Goal: Find specific page/section: Find specific page/section

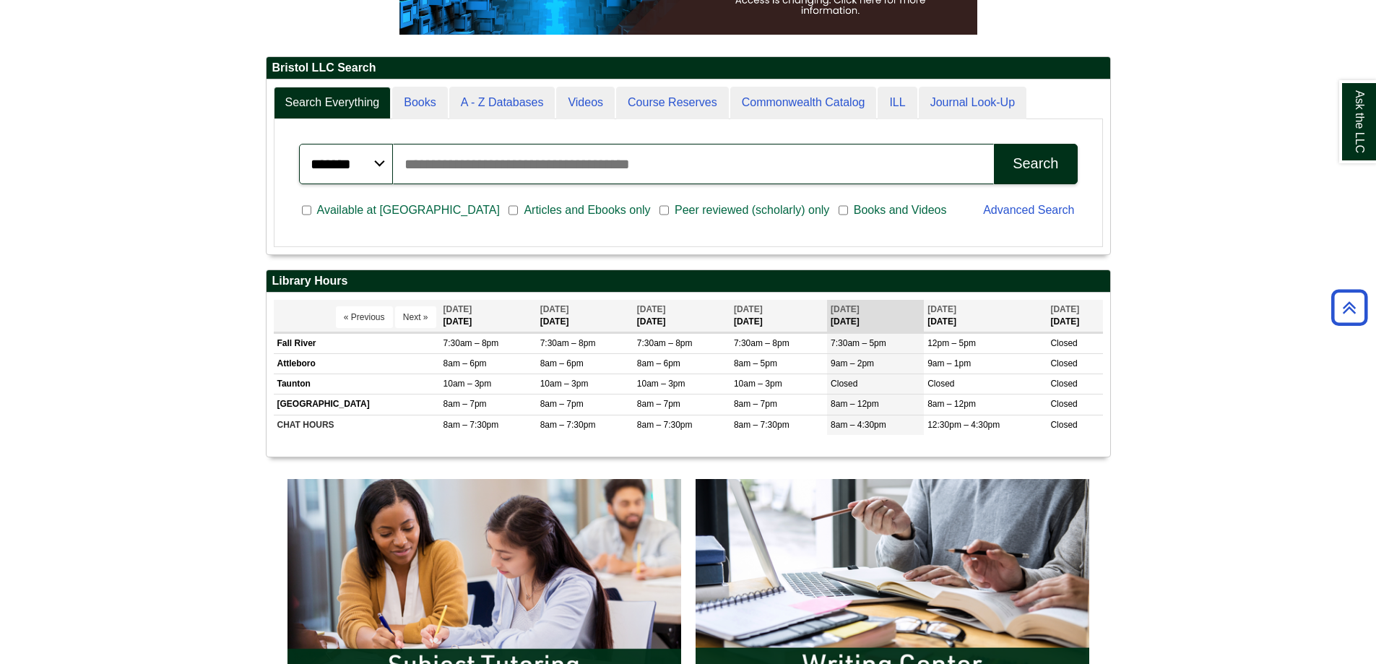
scroll to position [311, 0]
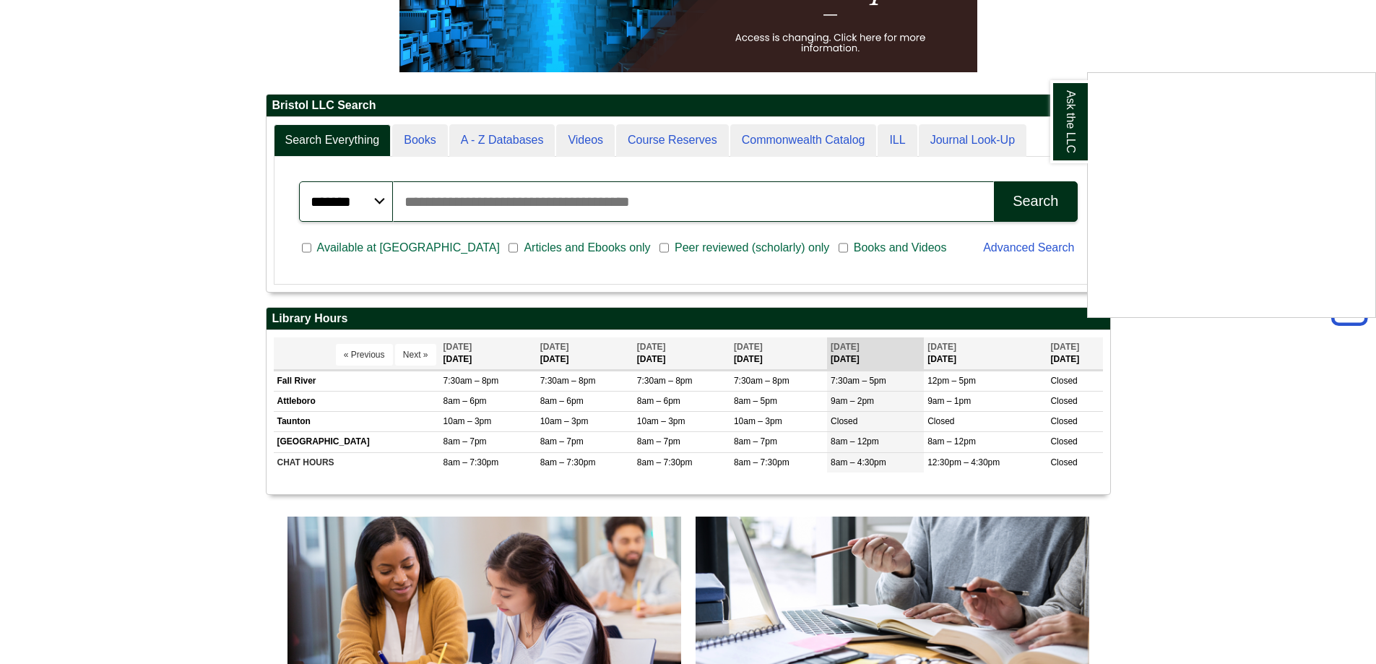
click at [664, 141] on div "Ask the LLC" at bounding box center [688, 332] width 1376 height 664
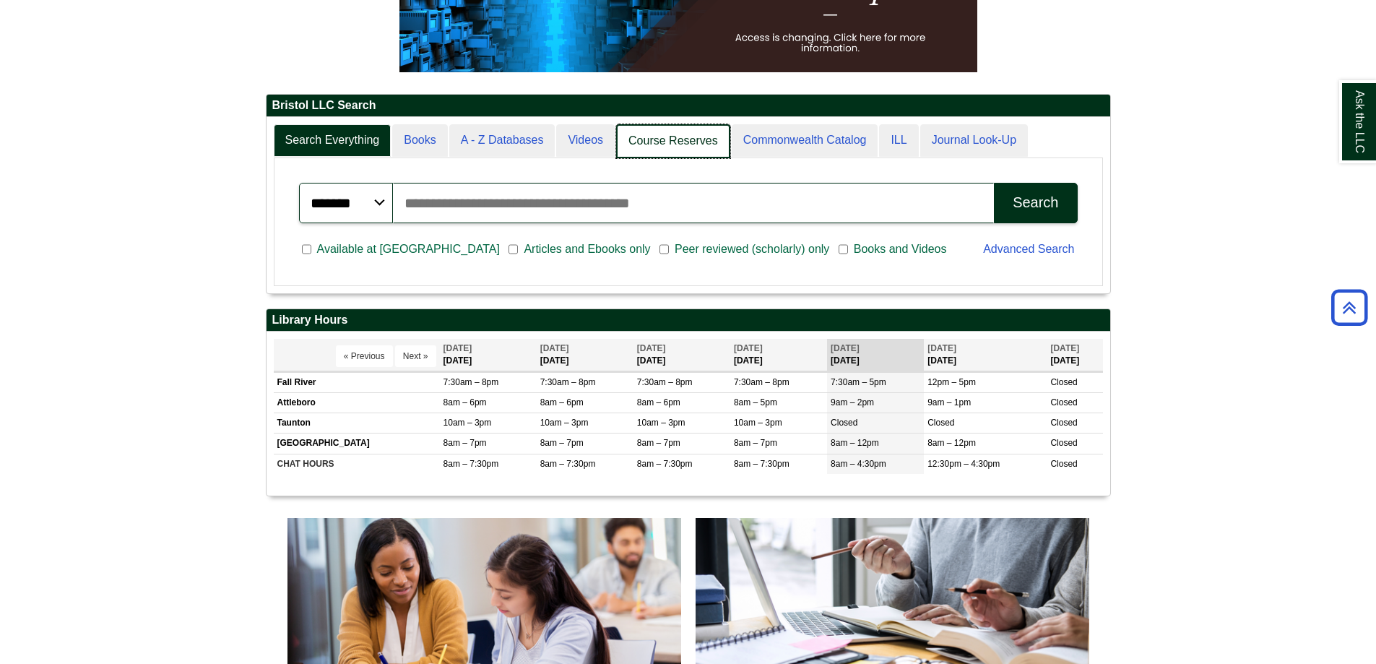
scroll to position [175, 843]
click at [661, 142] on link "Course Reserves" at bounding box center [673, 141] width 114 height 34
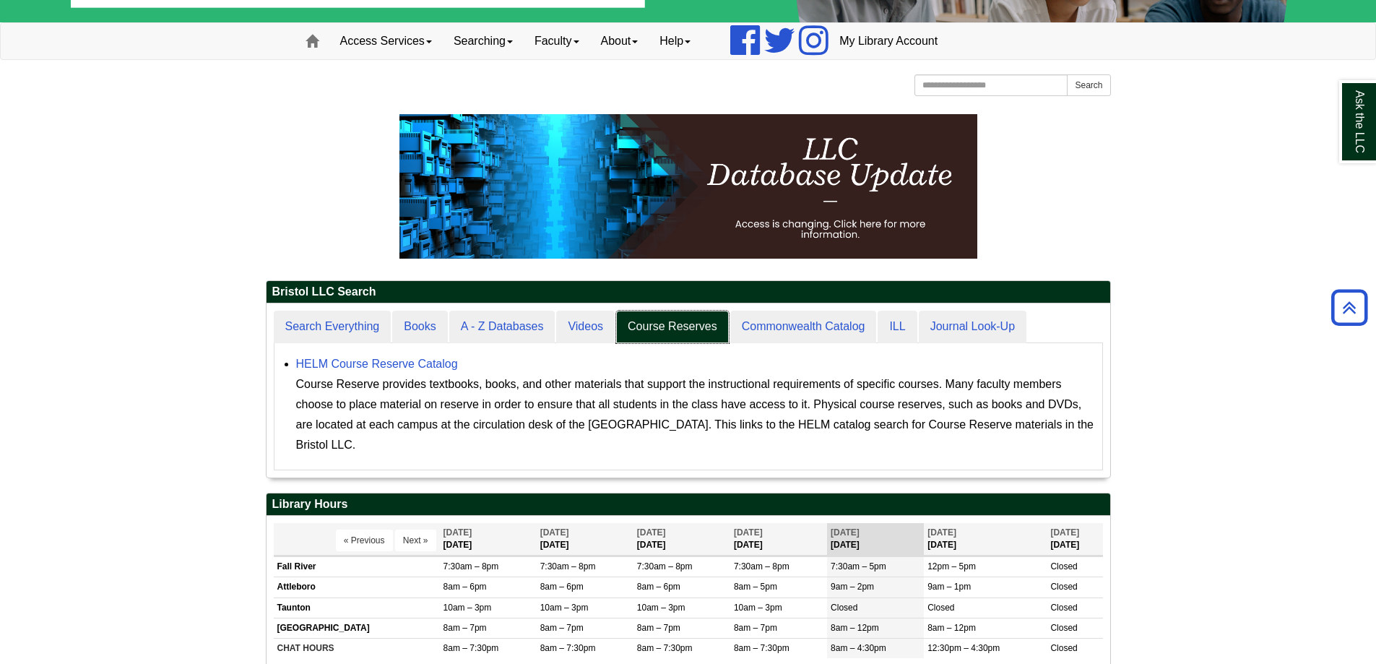
scroll to position [0, 0]
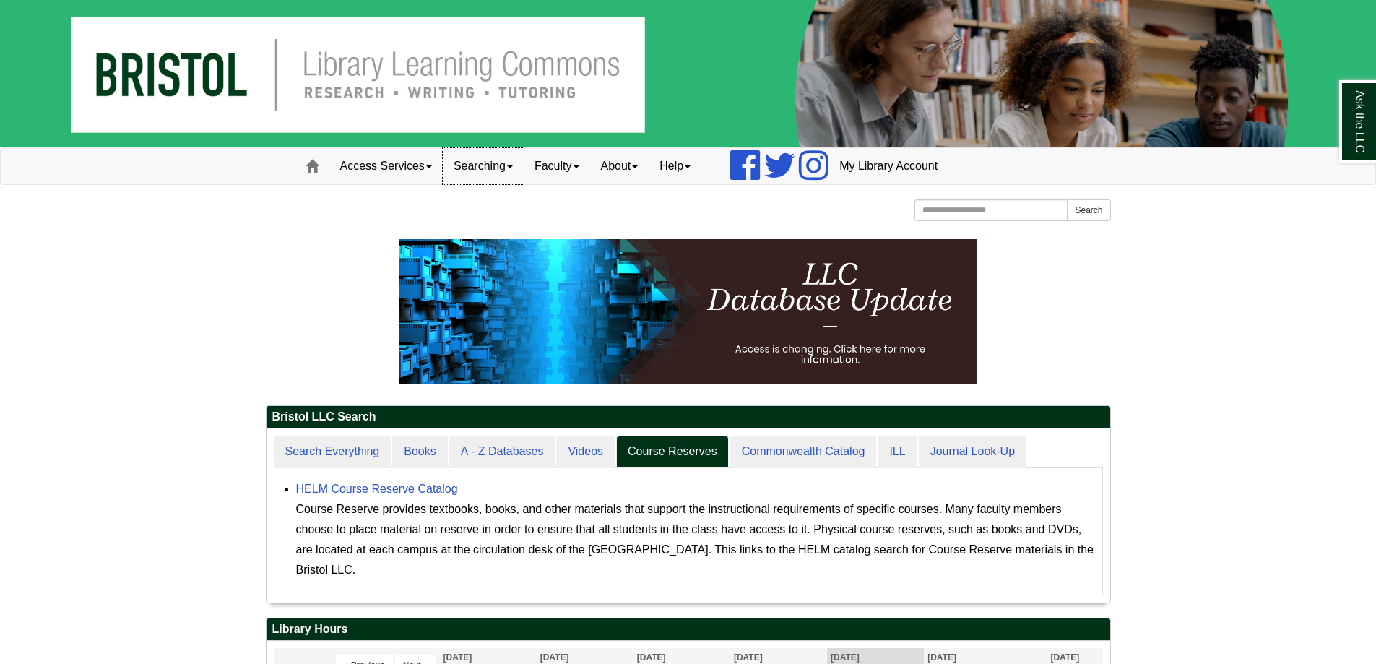
click at [513, 165] on span at bounding box center [510, 166] width 6 height 3
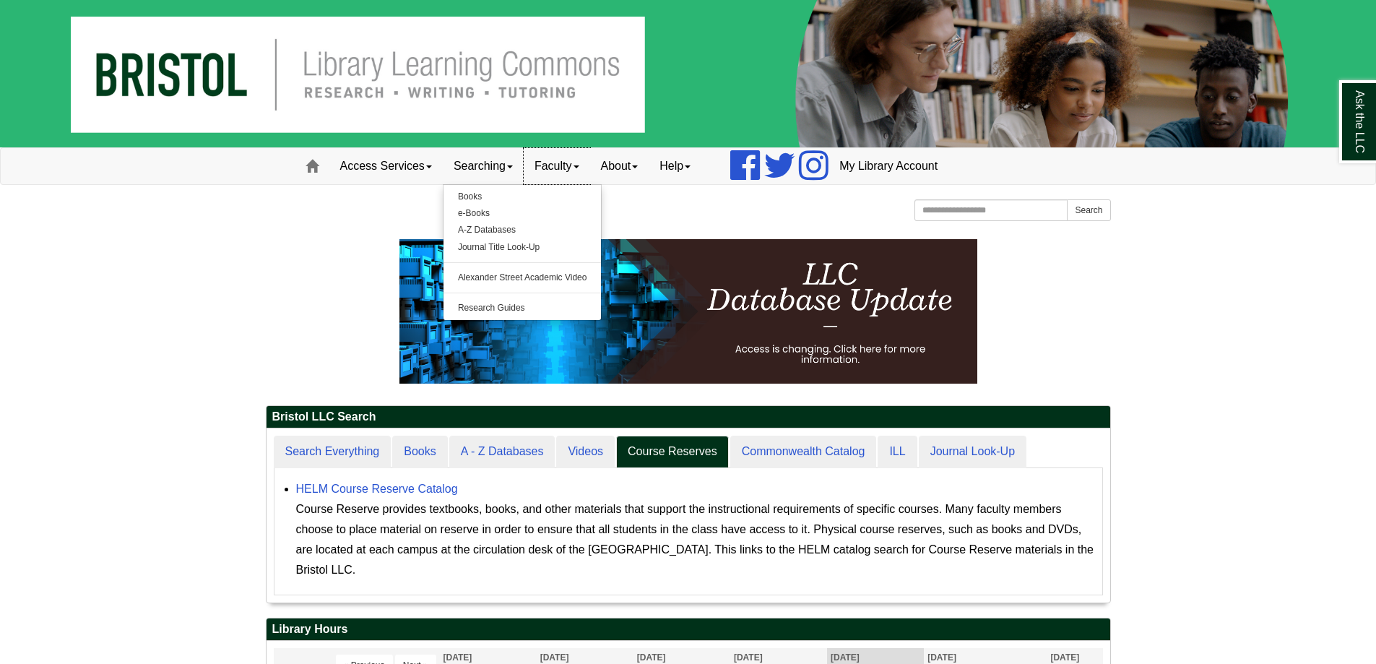
click at [576, 161] on link "Faculty" at bounding box center [557, 166] width 66 height 36
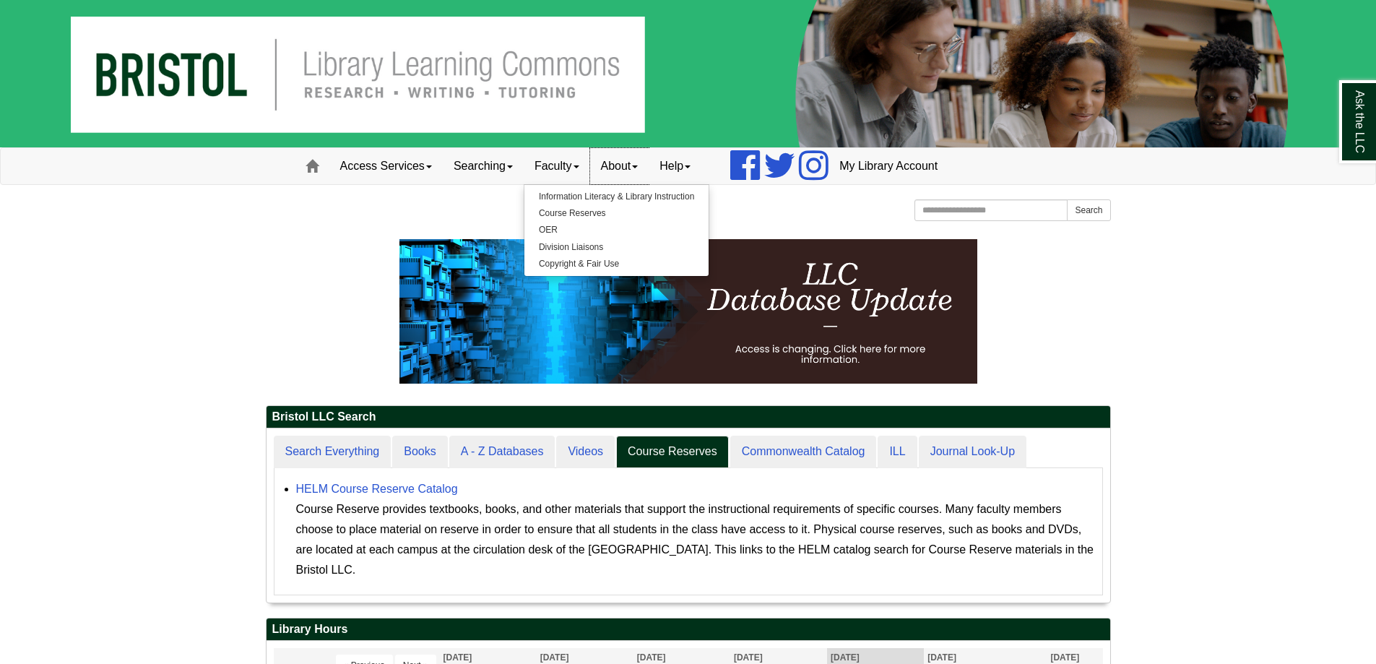
click at [633, 170] on link "About" at bounding box center [619, 166] width 59 height 36
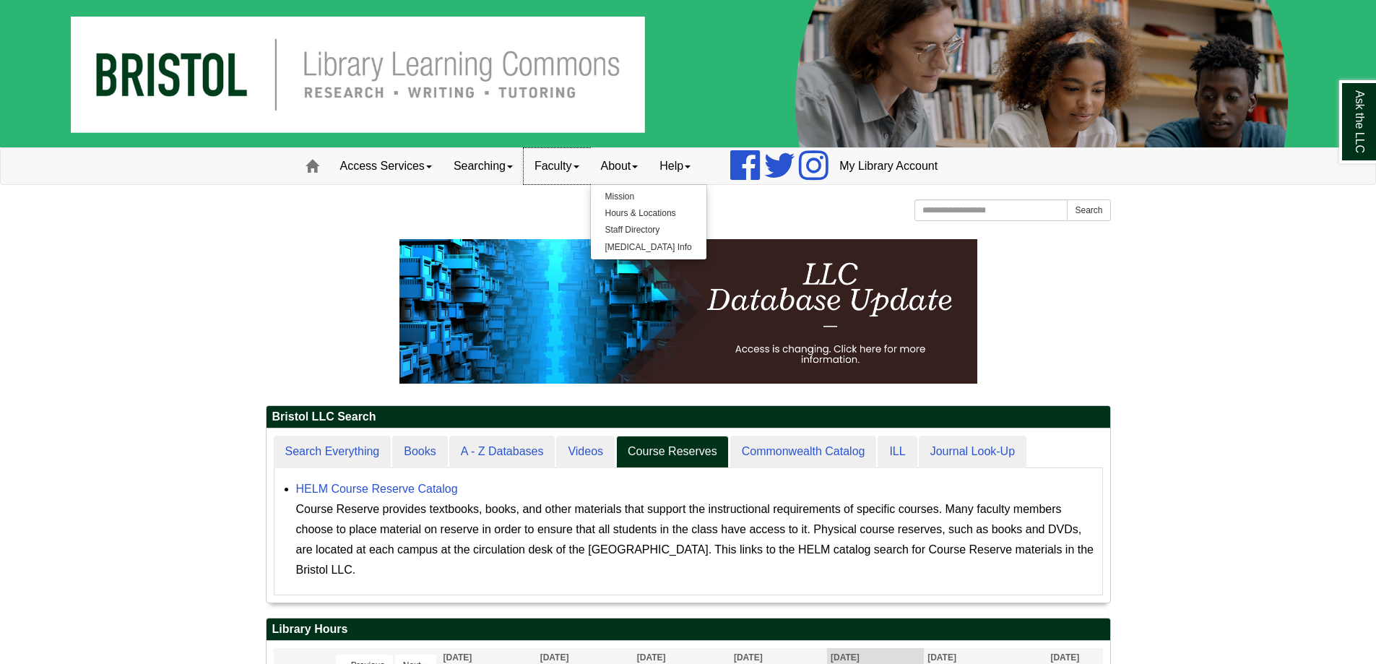
click at [565, 168] on link "Faculty" at bounding box center [557, 166] width 66 height 36
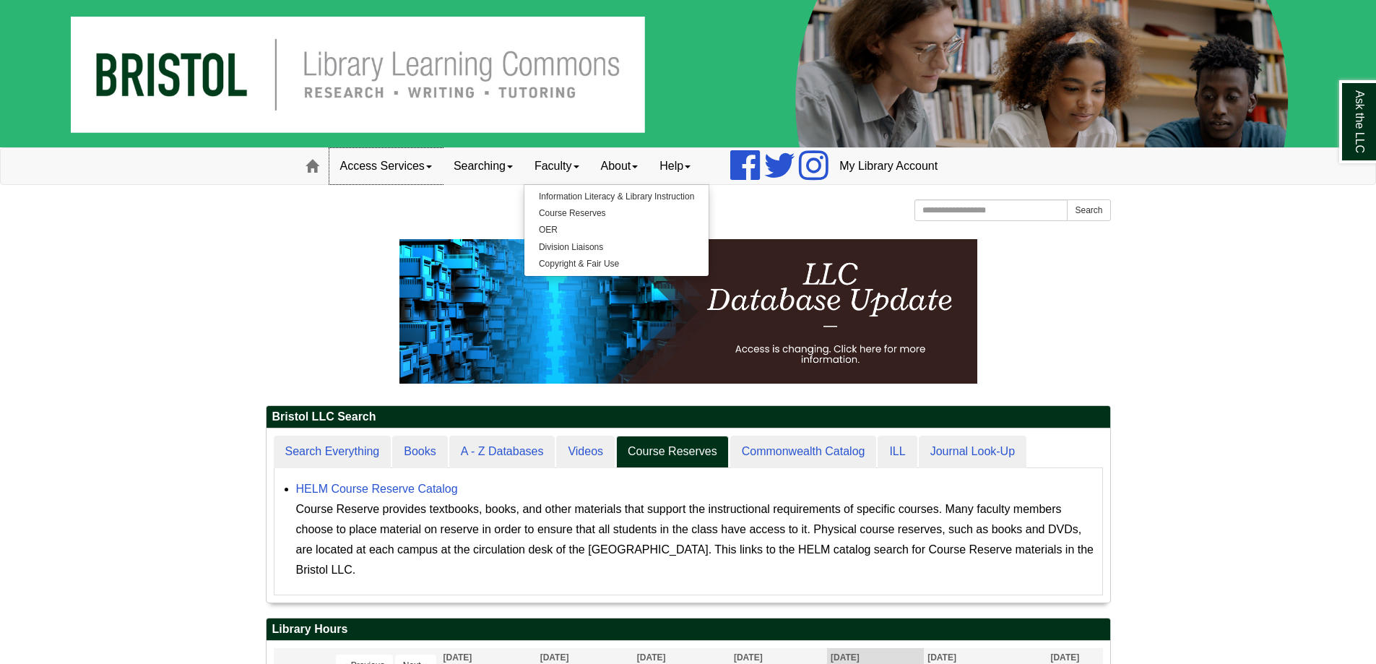
click at [381, 173] on link "Access Services" at bounding box center [385, 166] width 113 height 36
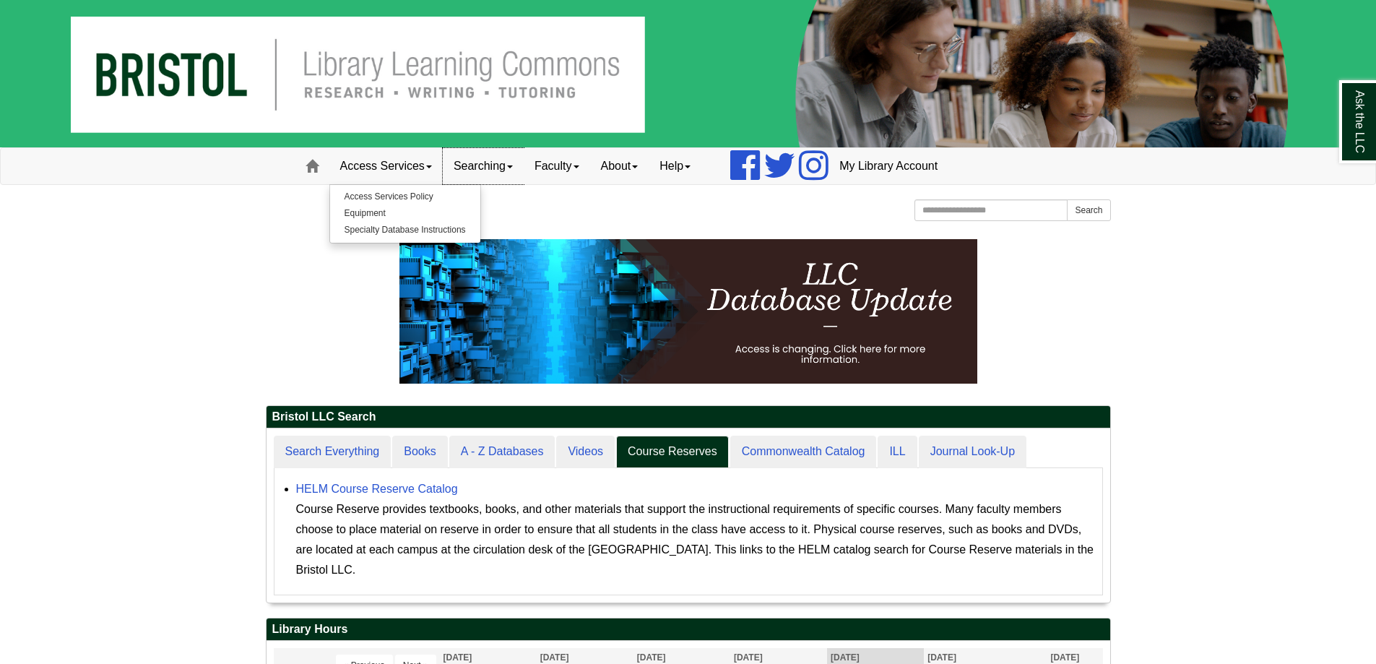
click at [457, 168] on link "Searching" at bounding box center [483, 166] width 81 height 36
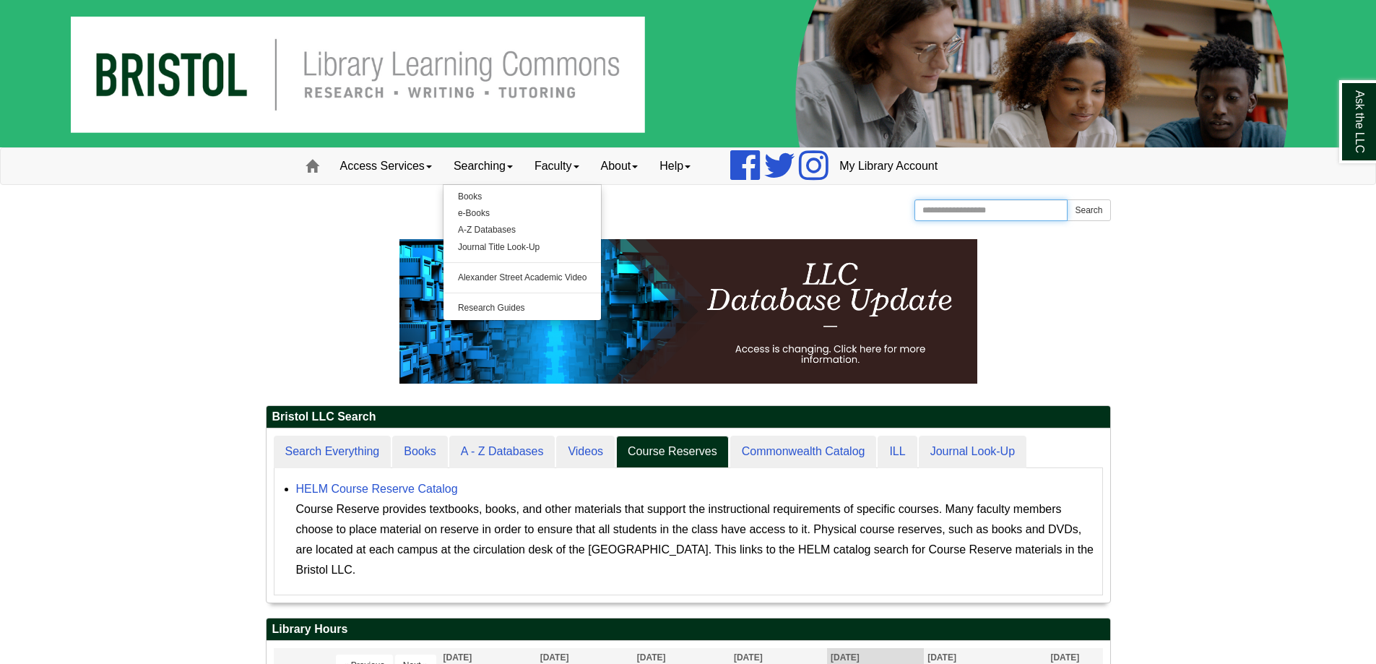
click at [949, 207] on input "Search the Website" at bounding box center [991, 210] width 154 height 22
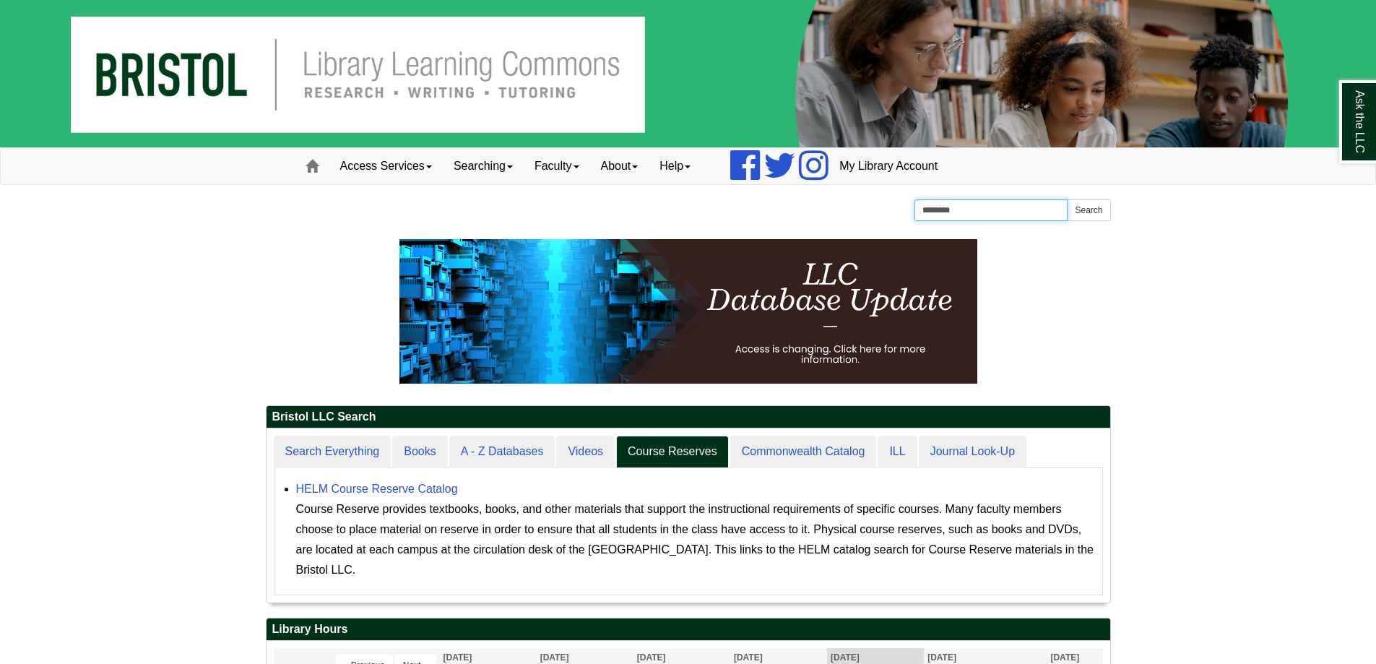
type input "********"
click at [1067, 199] on button "Search" at bounding box center [1088, 210] width 43 height 22
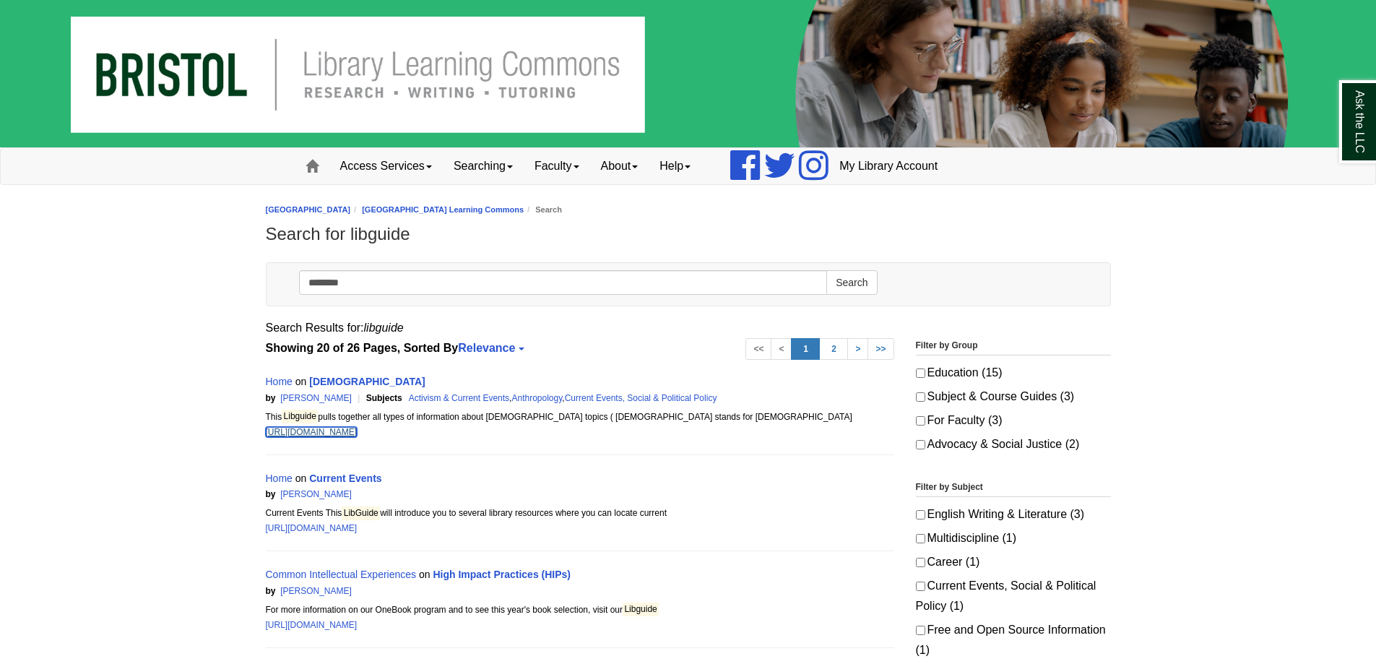
click at [321, 430] on link "https://libguides.bristolcc.edu/c.php?g=502165&p=3437093" at bounding box center [312, 432] width 92 height 10
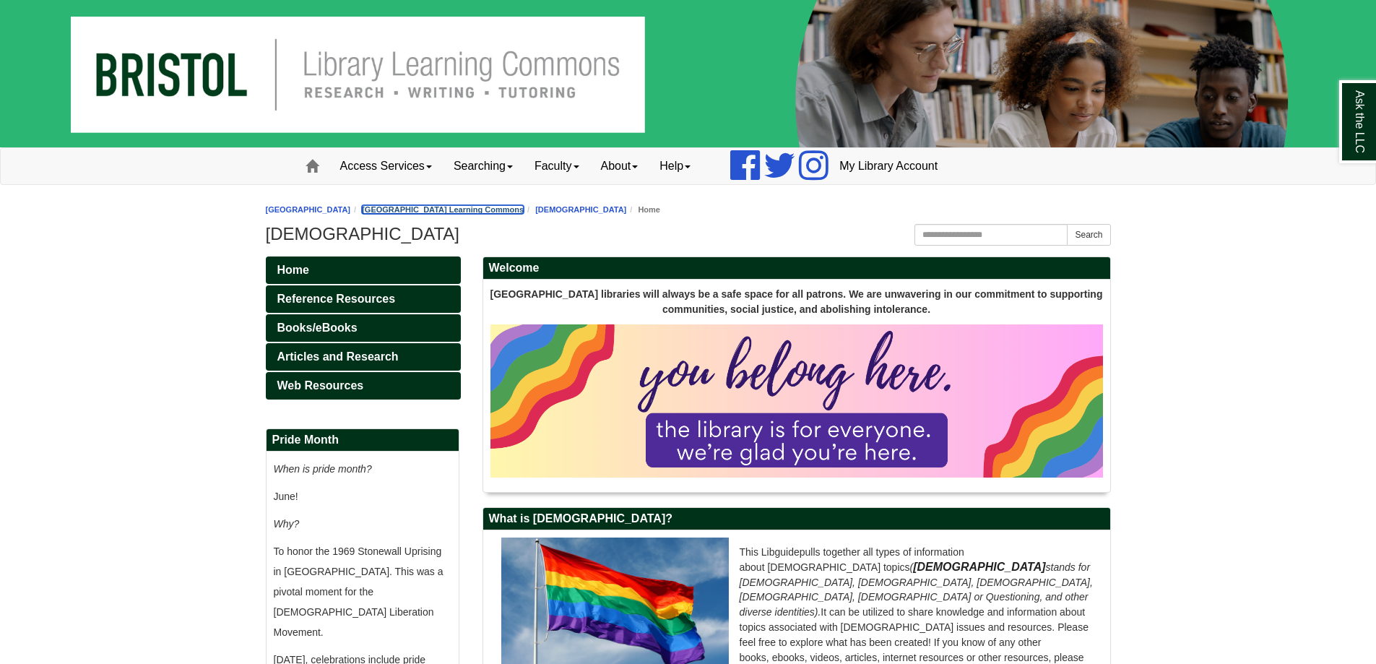
click at [524, 211] on link "[GEOGRAPHIC_DATA] Learning Commons" at bounding box center [443, 209] width 162 height 9
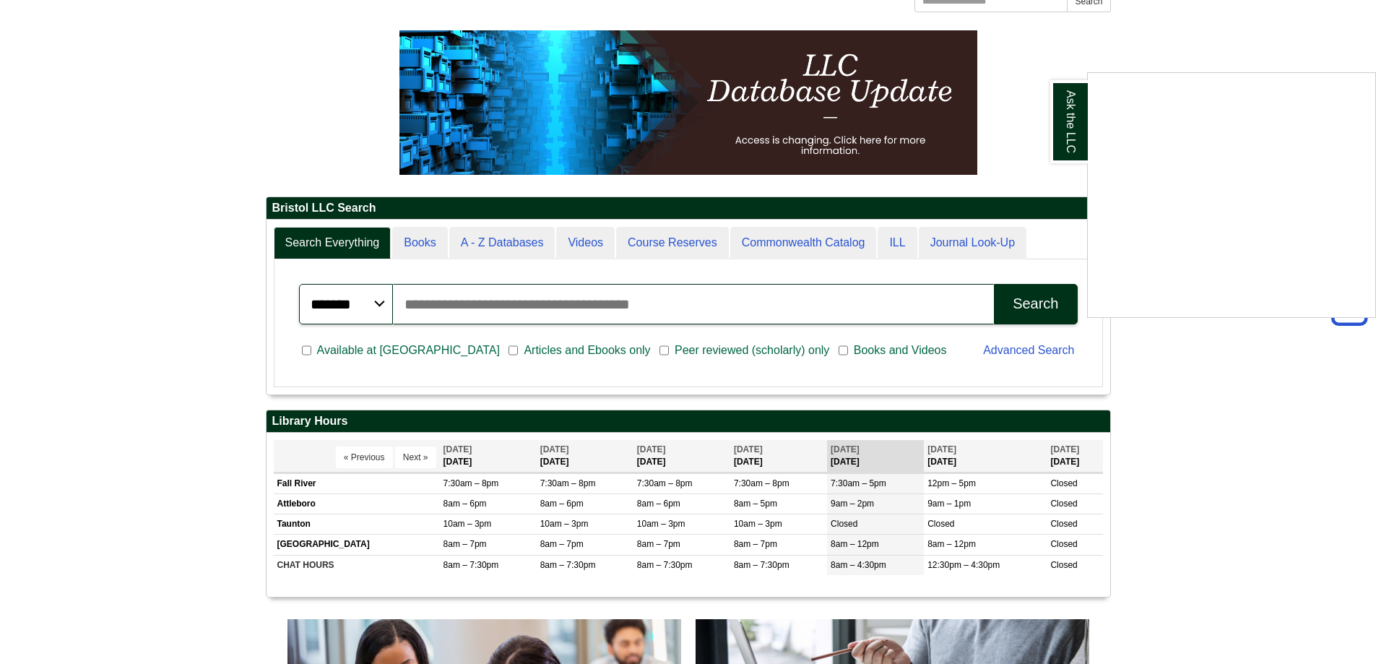
scroll to position [174, 843]
click at [497, 234] on div "Ask the LLC" at bounding box center [688, 332] width 1376 height 664
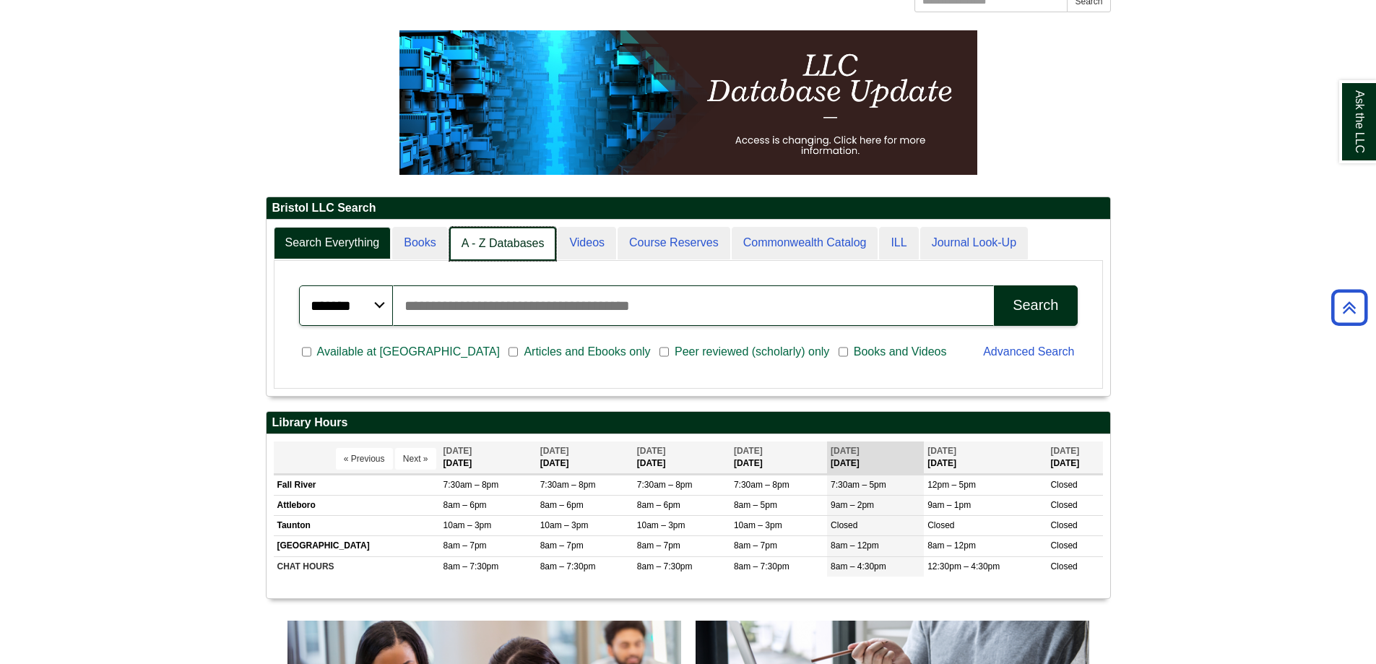
click at [526, 243] on link "A - Z Databases" at bounding box center [503, 244] width 108 height 34
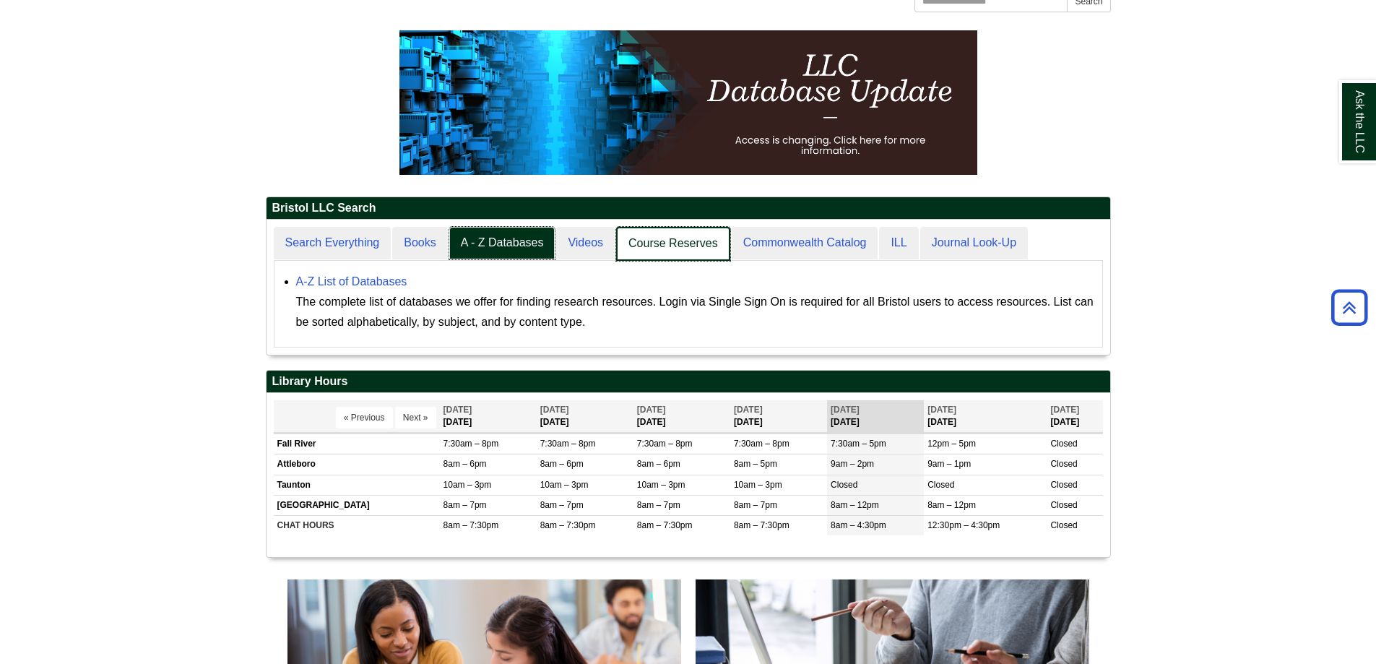
scroll to position [135, 843]
drag, startPoint x: 408, startPoint y: 241, endPoint x: 495, endPoint y: 241, distance: 86.7
click at [407, 241] on link "Books" at bounding box center [420, 244] width 56 height 34
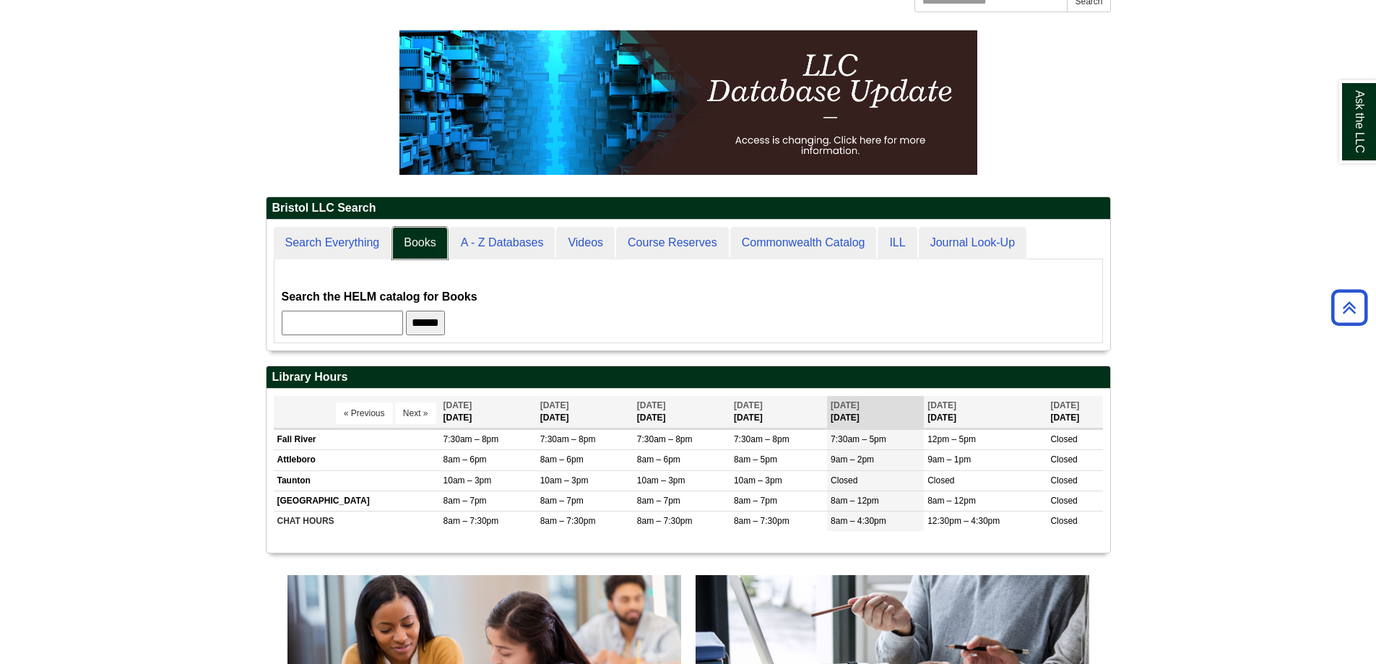
scroll to position [0, 0]
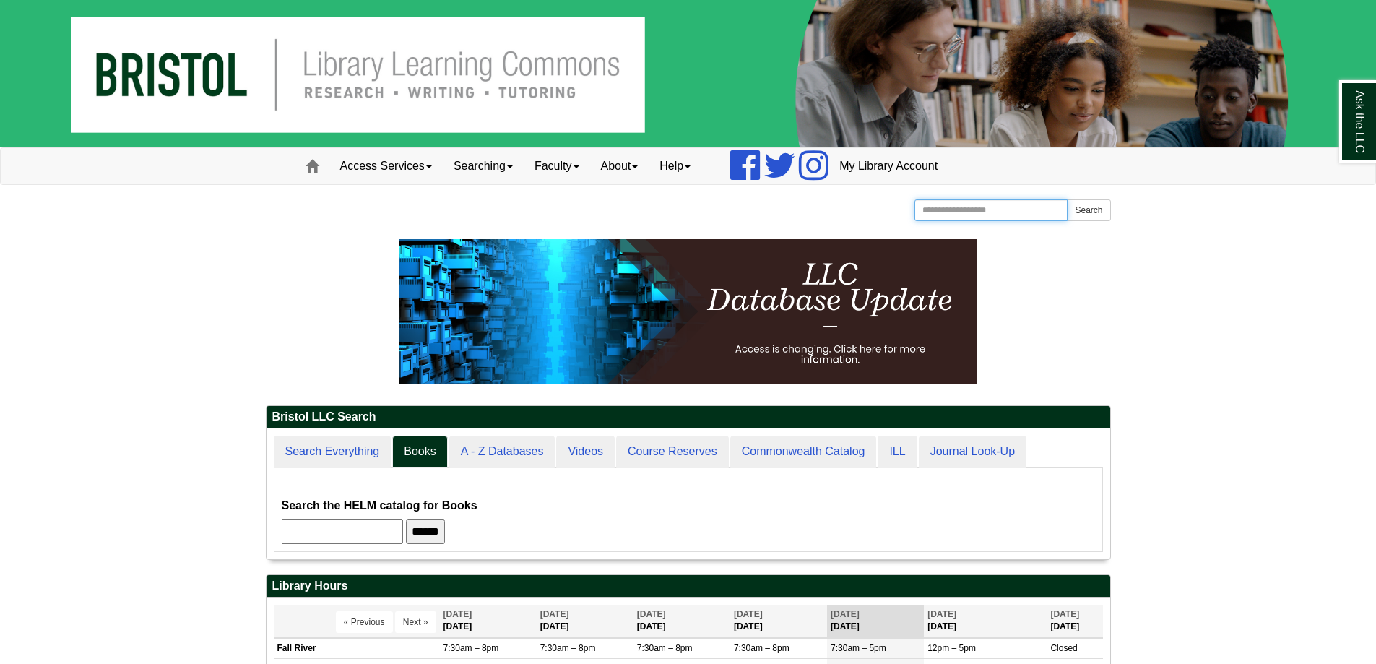
click at [1003, 213] on input "Search the Website" at bounding box center [991, 210] width 154 height 22
type input "*********"
click at [1067, 199] on button "Search" at bounding box center [1088, 210] width 43 height 22
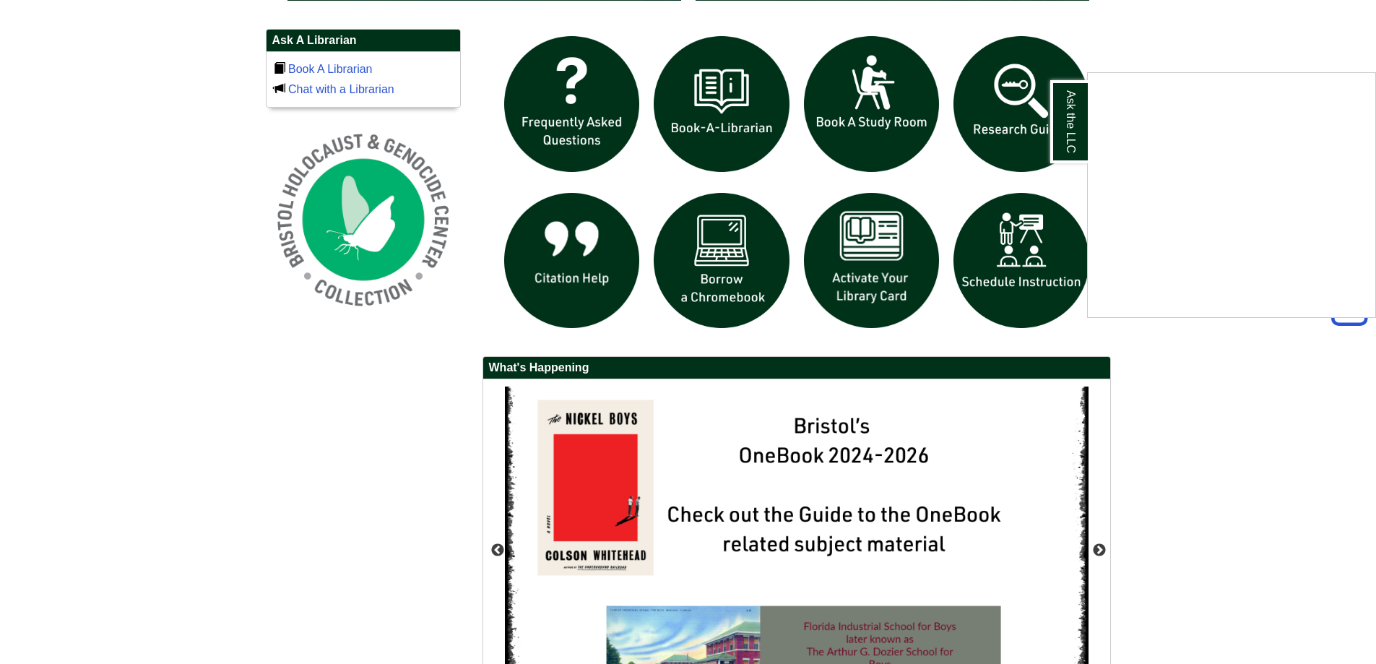
scroll to position [906, 0]
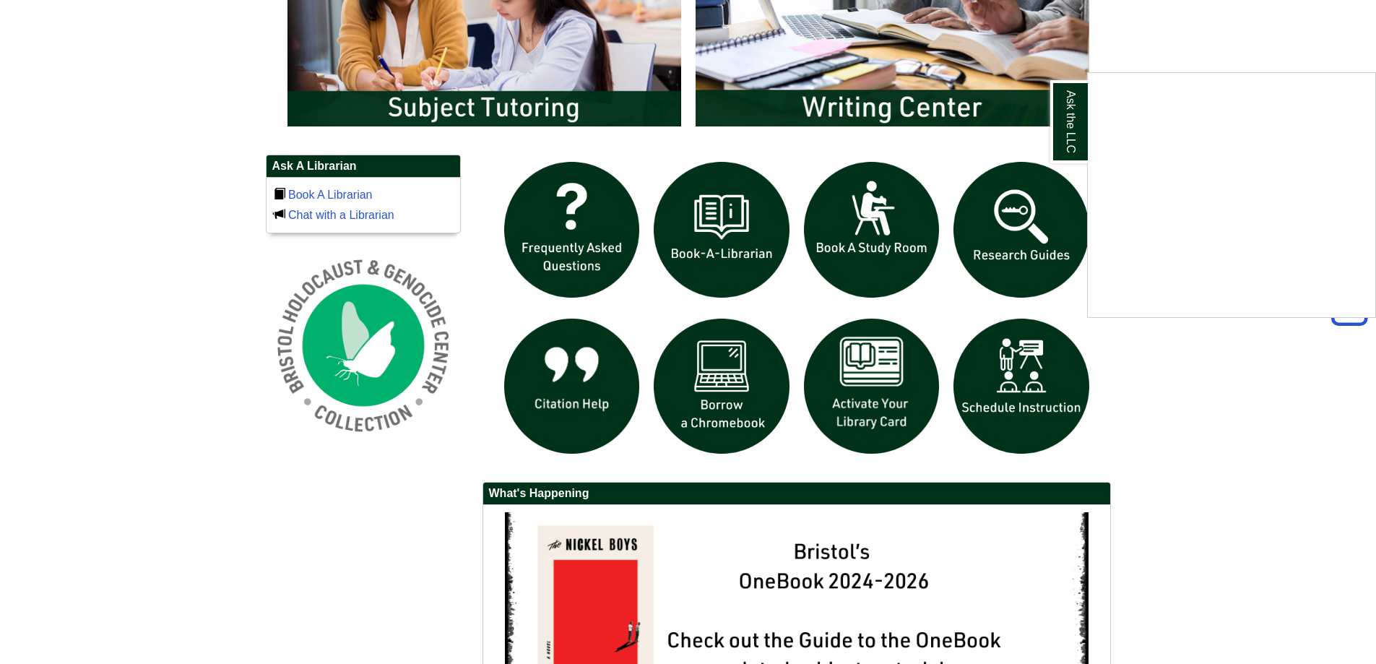
click at [1004, 244] on div "Ask the LLC" at bounding box center [688, 332] width 1376 height 664
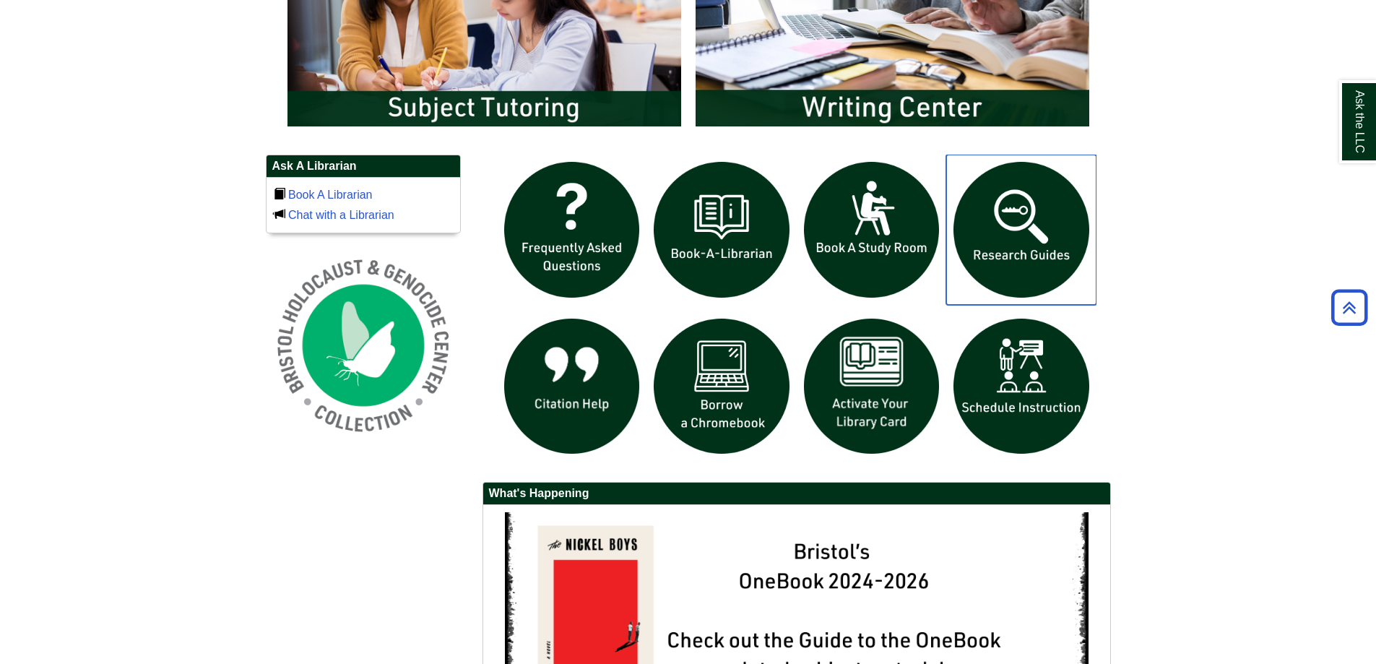
click at [1024, 257] on img "slideshow" at bounding box center [1021, 230] width 150 height 150
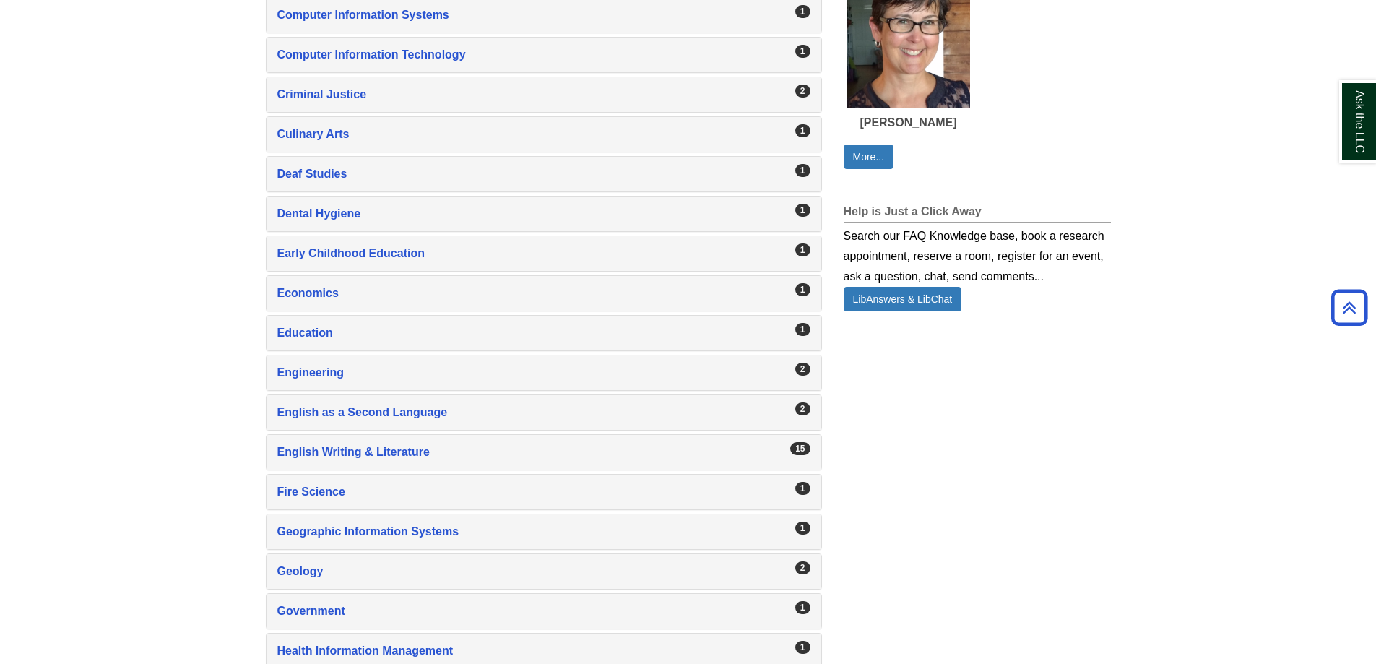
scroll to position [1011, 0]
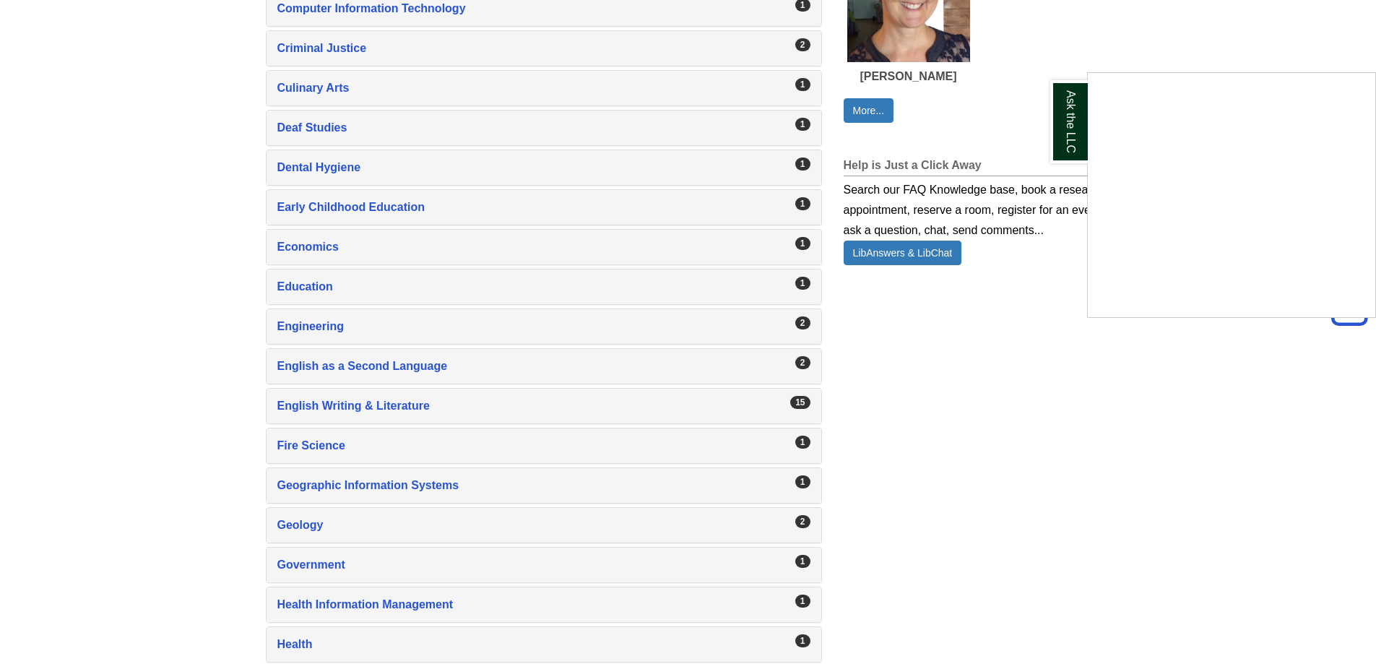
click at [395, 411] on div "Ask the LLC" at bounding box center [688, 332] width 1376 height 664
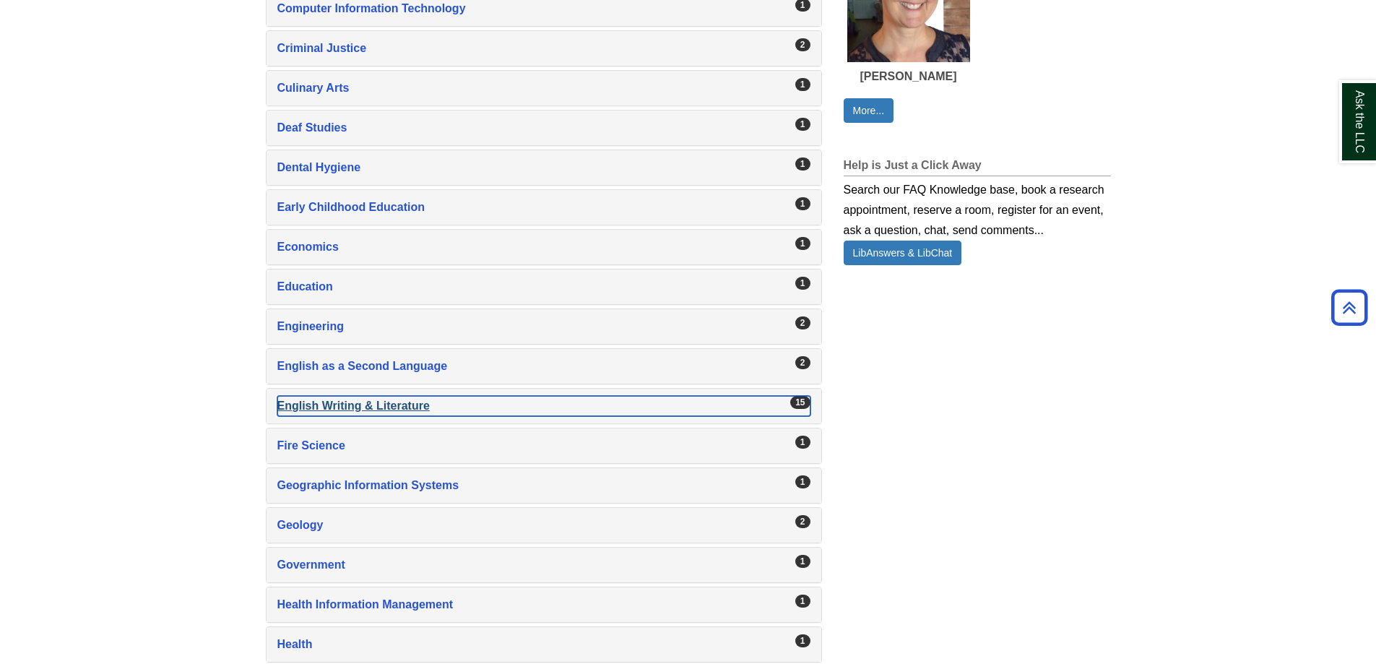
click at [339, 403] on div "English Writing & Literature , 15 guides" at bounding box center [543, 406] width 533 height 20
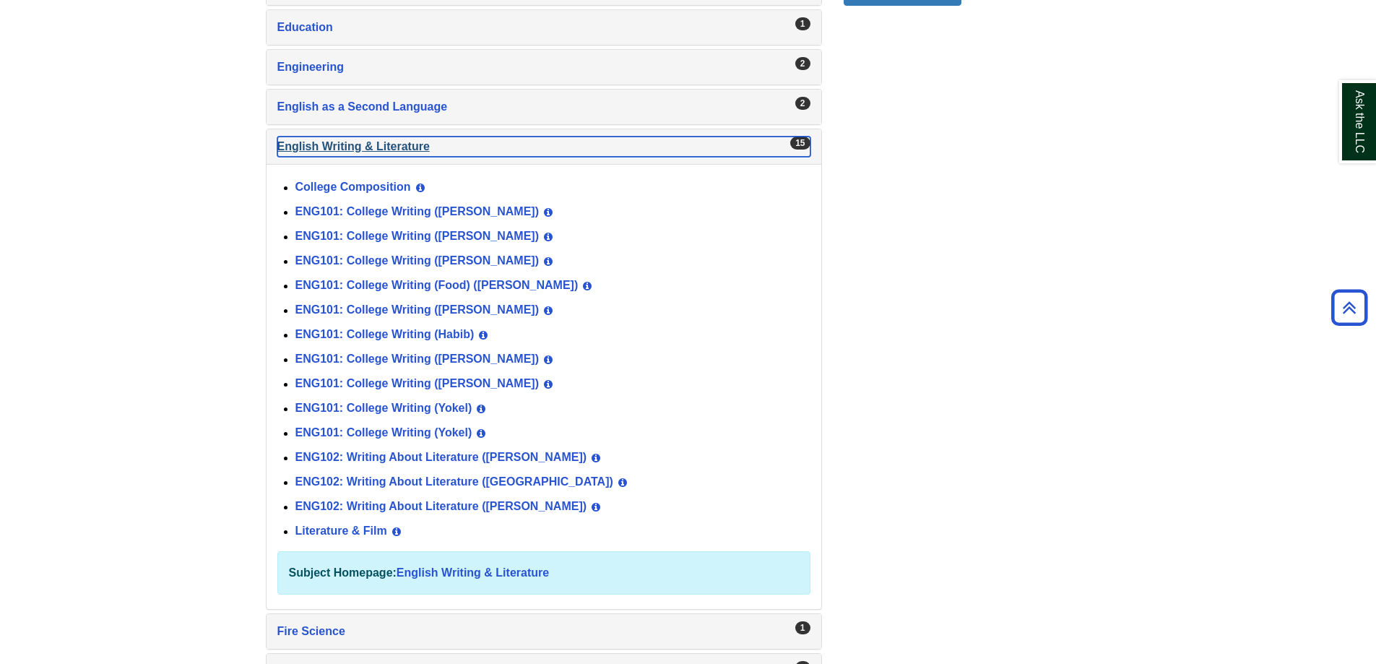
scroll to position [1297, 0]
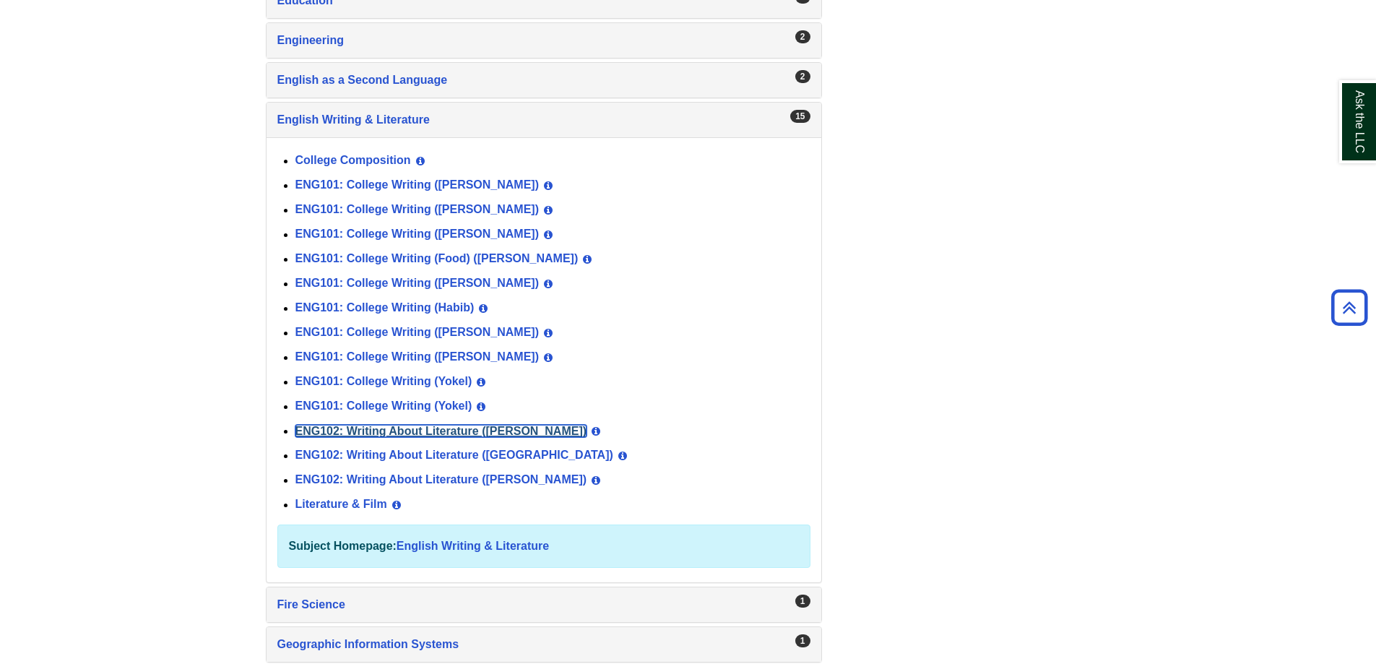
click at [388, 436] on link "ENG102: Writing About Literature ([PERSON_NAME])" at bounding box center [441, 431] width 292 height 12
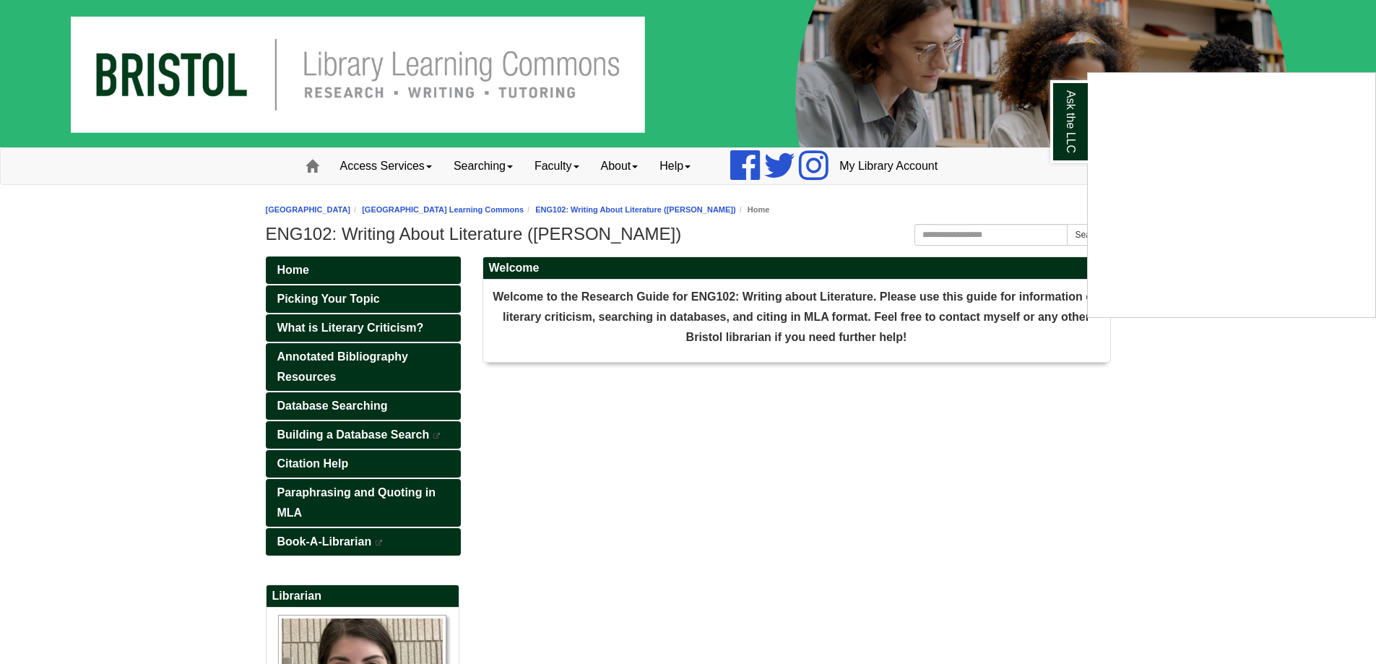
click at [336, 414] on div "Ask the LLC" at bounding box center [688, 332] width 1376 height 664
